Goal: Find specific page/section: Find specific page/section

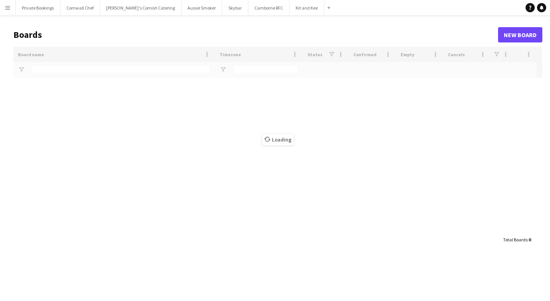
type input "****"
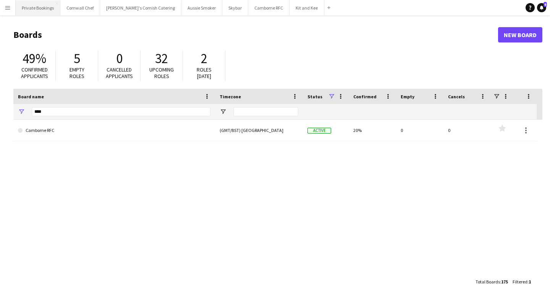
click at [39, 10] on button "Private Bookings Close" at bounding box center [38, 7] width 45 height 15
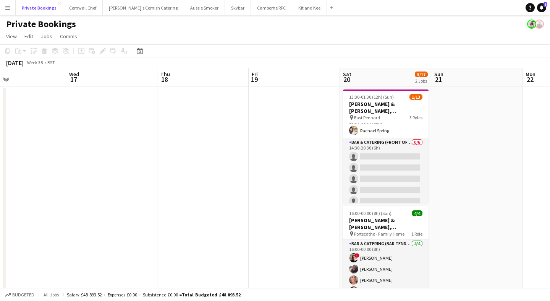
scroll to position [99, 0]
